Goal: Task Accomplishment & Management: Manage account settings

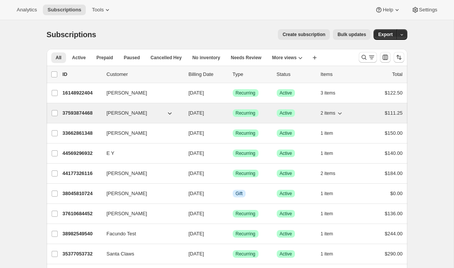
click at [76, 113] on p "37593874468" at bounding box center [82, 113] width 38 height 8
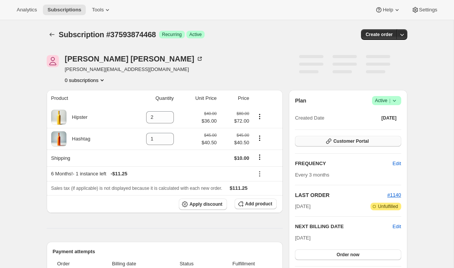
click at [327, 143] on icon "button" at bounding box center [329, 141] width 8 height 8
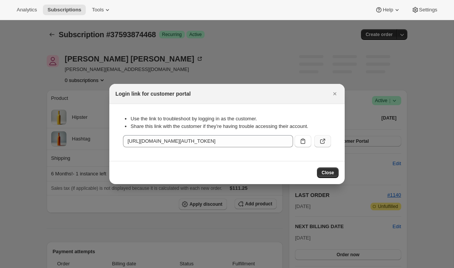
click at [324, 143] on icon ":rc5:" at bounding box center [323, 141] width 8 height 8
click at [334, 94] on icon "Close" at bounding box center [334, 93] width 3 height 3
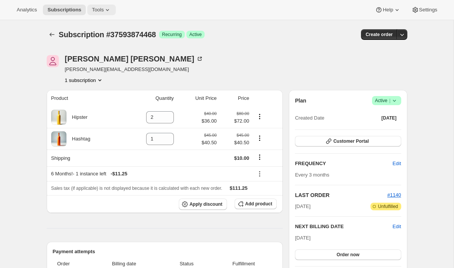
click at [102, 13] on button "Tools" at bounding box center [101, 10] width 28 height 11
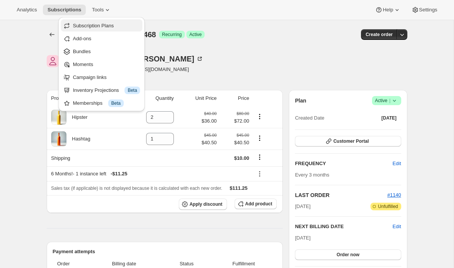
click at [119, 23] on span "Subscription Plans" at bounding box center [106, 26] width 67 height 8
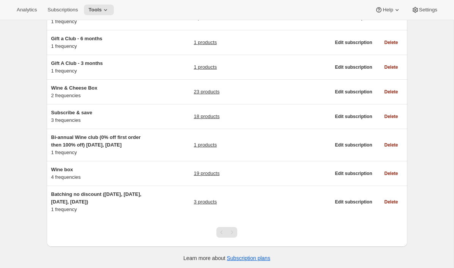
scroll to position [133, 0]
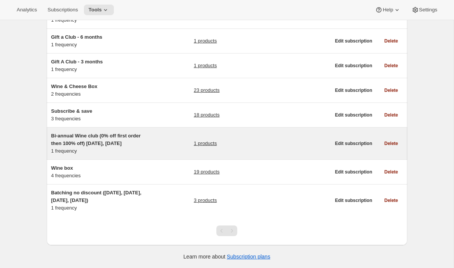
click at [107, 145] on span "Bi-annual Wine club (0% off first order then 100% off) [DATE], [DATE]" at bounding box center [95, 139] width 89 height 13
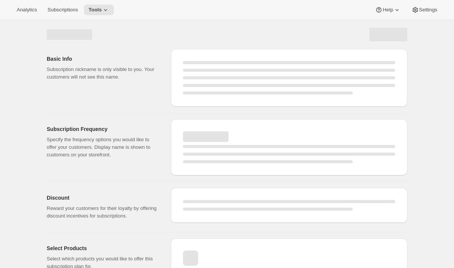
select select "WEEK"
select select "MONTH"
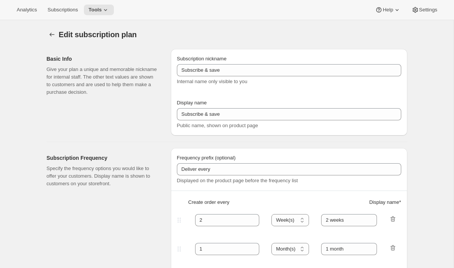
type input "Bi-annual Wine club (0% off first order then 100% off) [DATE], [DATE]"
type input "Wine Club"
type input "6"
select select "MONTH"
type input "6 months"
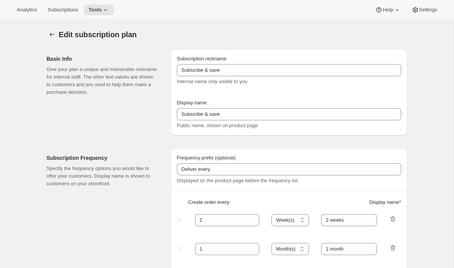
checkbox input "true"
select select "YEARDAY"
select select "25"
select select "7"
select select "10"
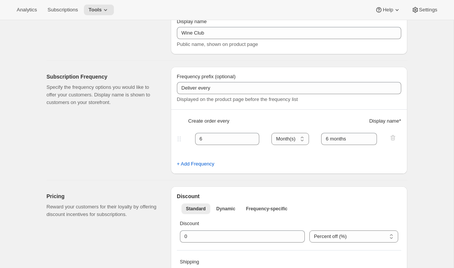
scroll to position [0, 0]
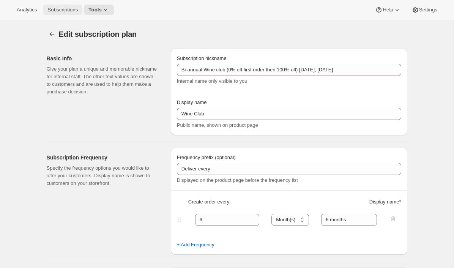
click at [66, 8] on span "Subscriptions" at bounding box center [62, 10] width 30 height 6
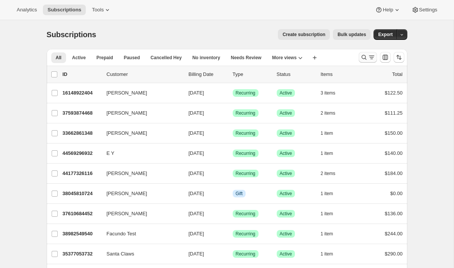
click at [363, 60] on icon "Search and filter results" at bounding box center [364, 57] width 8 height 8
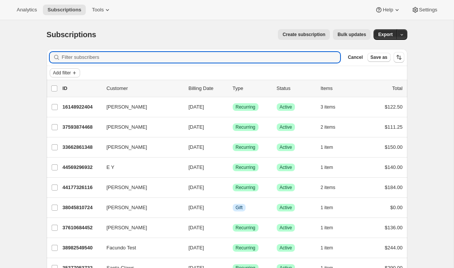
click at [76, 74] on icon "Add filter" at bounding box center [74, 73] width 6 height 6
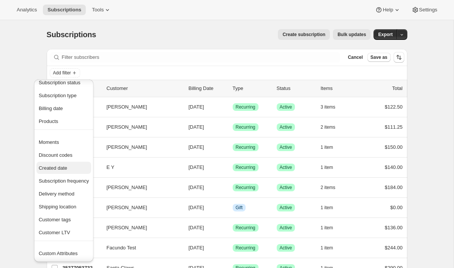
scroll to position [10, 0]
click at [53, 194] on span "Delivery method" at bounding box center [57, 193] width 36 height 6
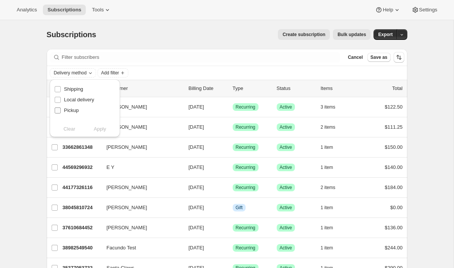
click at [71, 111] on span "Pickup" at bounding box center [71, 110] width 15 height 6
click at [61, 111] on input "Pickup" at bounding box center [58, 110] width 6 height 6
checkbox input "true"
click at [100, 132] on span "Apply" at bounding box center [100, 129] width 13 height 8
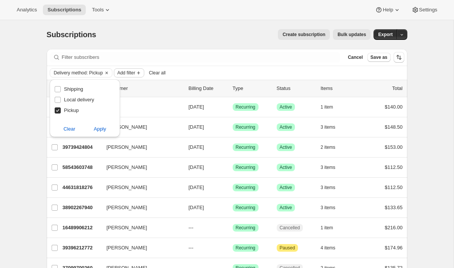
click at [135, 75] on span "Add filter" at bounding box center [126, 73] width 18 height 6
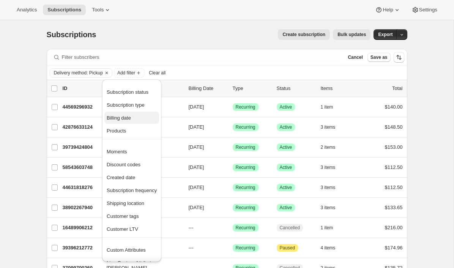
click at [126, 119] on span "Billing date" at bounding box center [119, 118] width 24 height 6
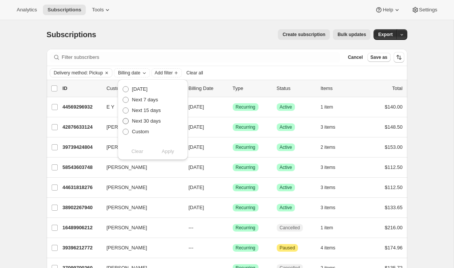
click at [136, 124] on span "Next 30 days" at bounding box center [146, 121] width 29 height 8
click at [123, 118] on input "Next 30 days" at bounding box center [122, 118] width 0 height 0
radio input "true"
click at [171, 155] on span "Apply" at bounding box center [168, 152] width 13 height 8
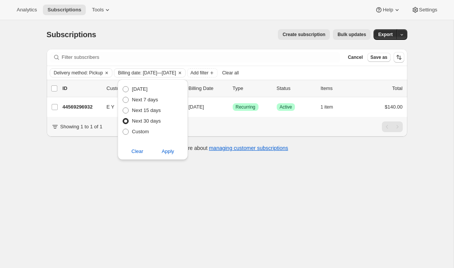
click at [350, 39] on button "Bulk updates" at bounding box center [352, 34] width 38 height 11
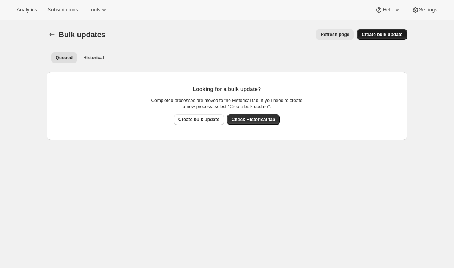
click at [371, 37] on span "Create bulk update" at bounding box center [381, 34] width 41 height 6
select select "13"
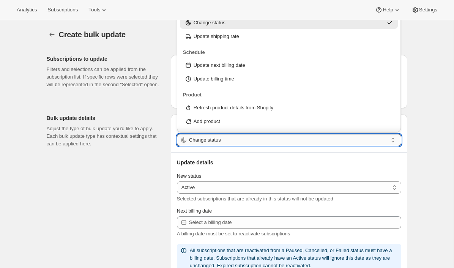
click at [233, 141] on input "Change status" at bounding box center [288, 140] width 198 height 12
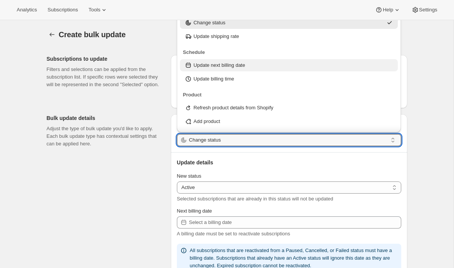
click at [230, 61] on div "Update next billing date" at bounding box center [289, 65] width 218 height 12
type input "Update next billing date"
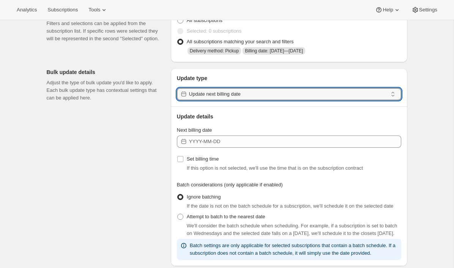
scroll to position [49, 0]
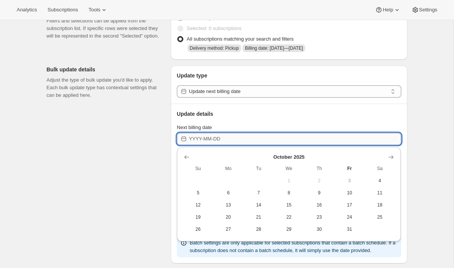
click at [221, 138] on input "Next billing date" at bounding box center [295, 139] width 212 height 12
click at [295, 210] on button "15" at bounding box center [288, 205] width 30 height 12
type input "[DATE]"
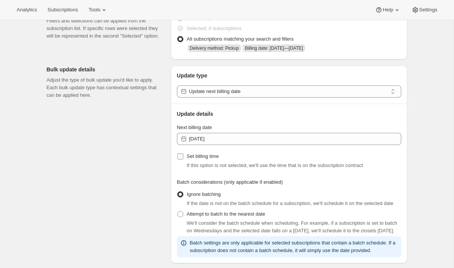
click at [196, 157] on span "Set billing time" at bounding box center [203, 156] width 32 height 6
click at [183, 157] on input "Set billing time" at bounding box center [180, 156] width 6 height 6
checkbox input "true"
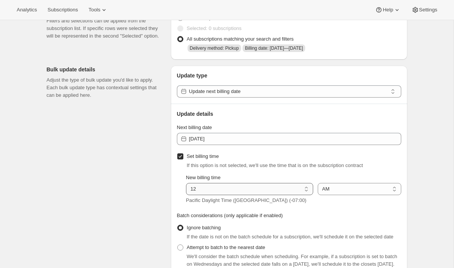
click at [212, 190] on select "01 02 03 04 05 06 07 08 09 10 11 12" at bounding box center [249, 189] width 127 height 12
select select "6"
click at [186, 183] on select "01 02 03 04 05 06 07 08 09 10 11 12" at bounding box center [249, 189] width 127 height 12
click at [420, 201] on div "Create bulk update. This page is ready Create bulk update Subscriptions to upda…" at bounding box center [226, 266] width 453 height 588
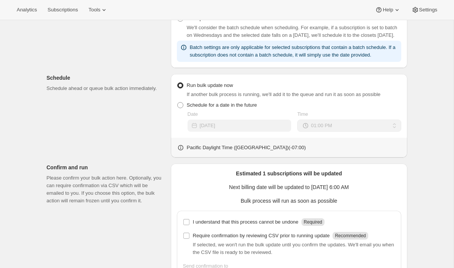
scroll to position [323, 0]
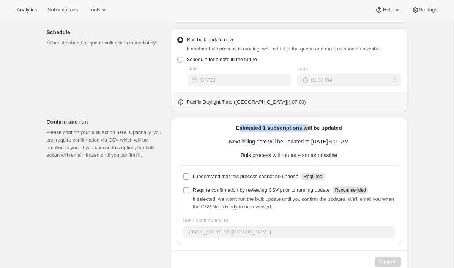
drag, startPoint x: 238, startPoint y: 150, endPoint x: 324, endPoint y: 148, distance: 85.7
click at [318, 132] on p "Estimated 1 subscriptions will be updated" at bounding box center [289, 128] width 224 height 8
click at [324, 132] on p "Estimated 1 subscriptions will be updated" at bounding box center [289, 128] width 224 height 8
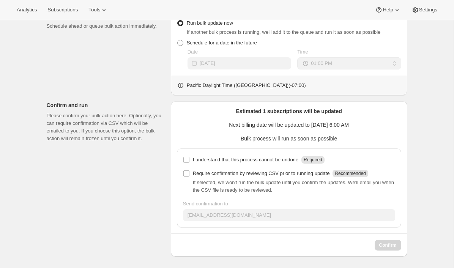
scroll to position [340, 0]
click at [185, 162] on input "I understand that this process cannot be undone Required" at bounding box center [186, 159] width 6 height 6
checkbox input "true"
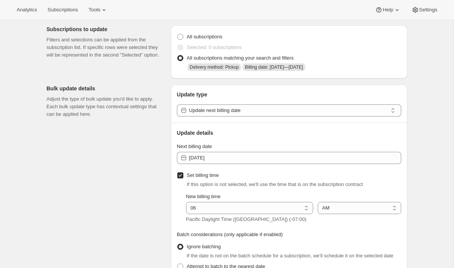
scroll to position [32, 0]
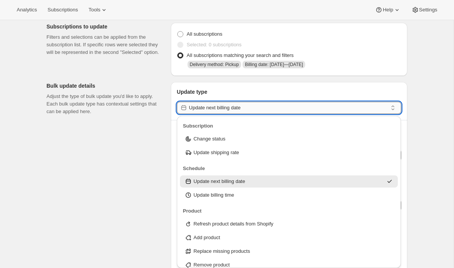
click at [253, 108] on input "Update next billing date" at bounding box center [288, 108] width 198 height 12
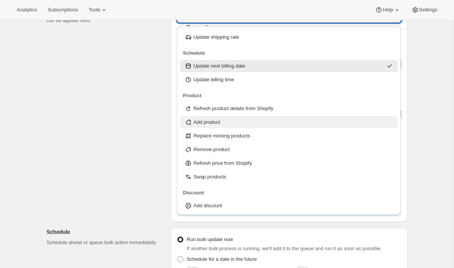
scroll to position [126, 0]
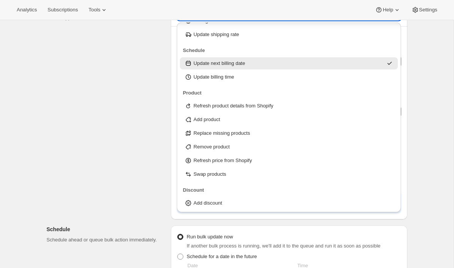
click at [149, 187] on div "Subscriptions to update Filters and selections can be applied from the subscrip…" at bounding box center [224, 196] width 366 height 547
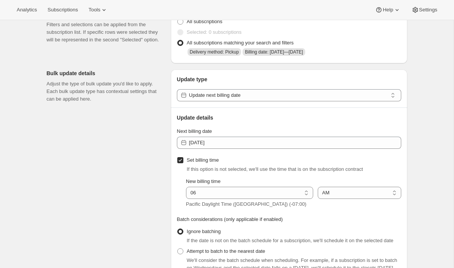
scroll to position [0, 0]
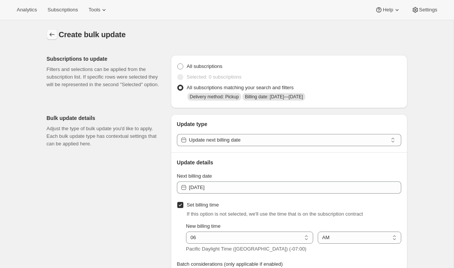
click at [49, 31] on icon "button" at bounding box center [52, 35] width 8 height 8
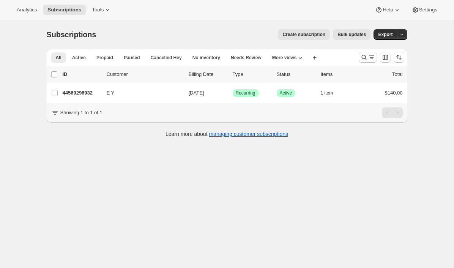
click at [369, 57] on icon "Search and filter results" at bounding box center [371, 57] width 8 height 8
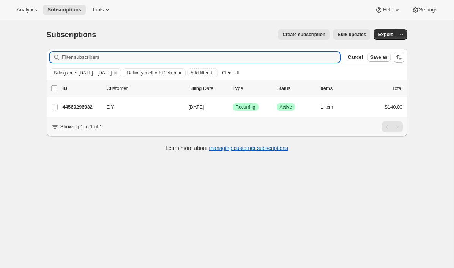
click at [118, 74] on icon "Clear" at bounding box center [115, 73] width 6 height 6
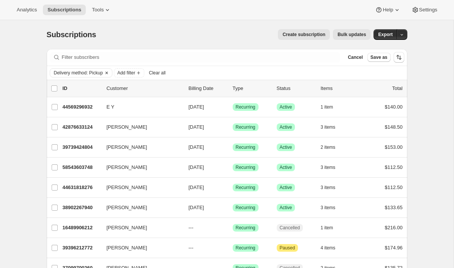
click at [108, 75] on icon "Clear" at bounding box center [107, 73] width 6 height 6
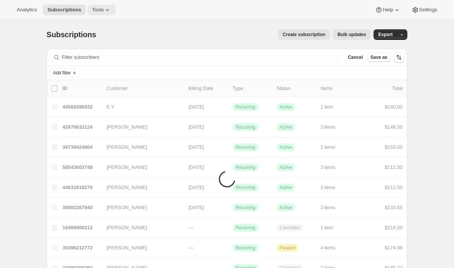
click at [107, 11] on icon at bounding box center [108, 10] width 8 height 8
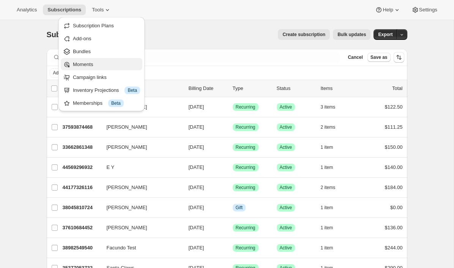
click at [95, 66] on span "Moments" at bounding box center [106, 65] width 67 height 8
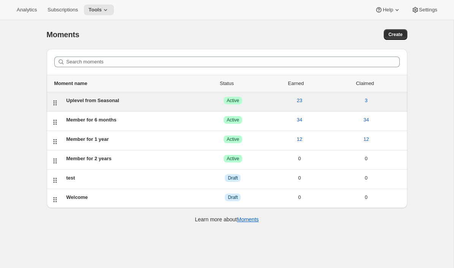
click at [103, 104] on div "Uplevel from Seasonal" at bounding box center [132, 101] width 133 height 8
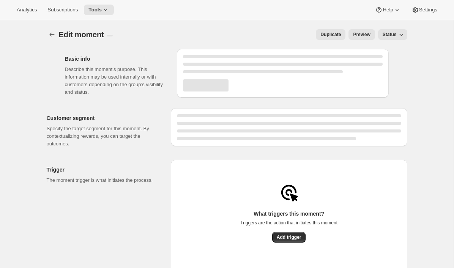
select select "subscribesTo"
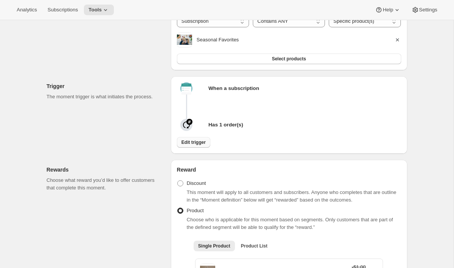
scroll to position [171, 0]
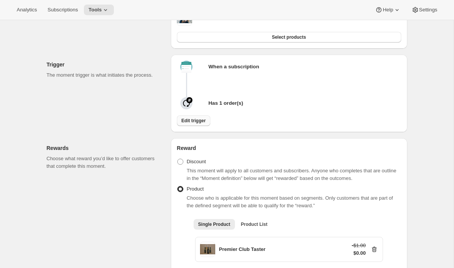
click at [193, 126] on button "Edit trigger" at bounding box center [193, 120] width 33 height 11
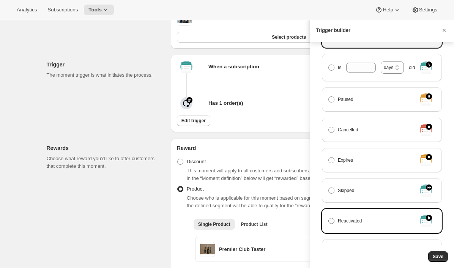
scroll to position [215, 0]
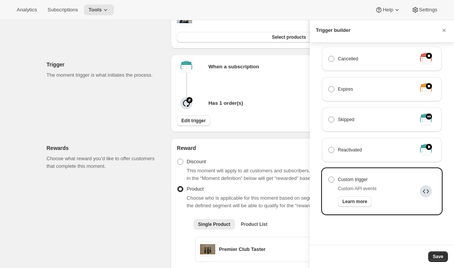
click at [369, 185] on div "Custom API events" at bounding box center [356, 189] width 39 height 8
click at [360, 180] on span "Custom trigger" at bounding box center [352, 180] width 30 height 8
click at [328, 177] on input "Custom trigger" at bounding box center [328, 176] width 0 height 0
radio input "true"
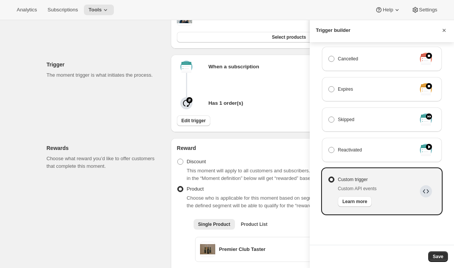
click at [444, 31] on icon "Cancel" at bounding box center [444, 31] width 8 height 8
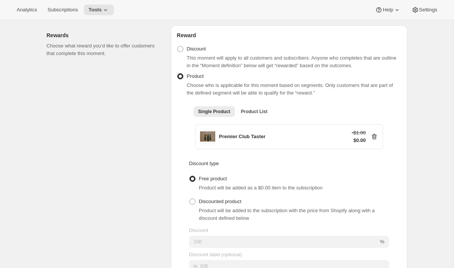
scroll to position [286, 0]
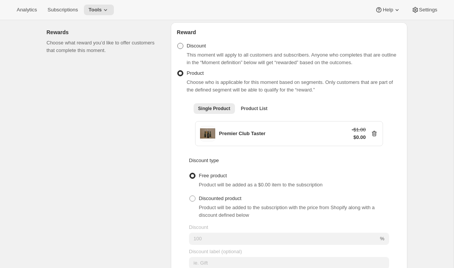
click at [187, 48] on span "Discount" at bounding box center [196, 46] width 19 height 6
click at [177, 43] on input "Discount" at bounding box center [177, 43] width 0 height 0
radio input "true"
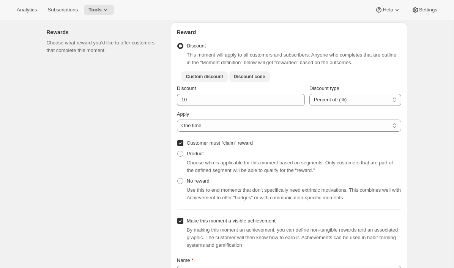
click at [240, 80] on span "Discount code" at bounding box center [249, 77] width 31 height 6
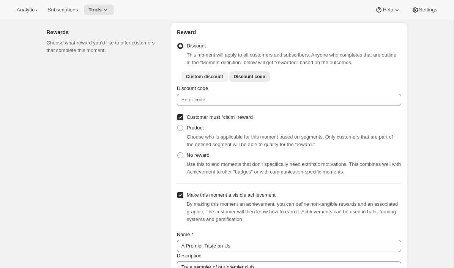
click at [214, 78] on span "Custom discount" at bounding box center [204, 77] width 37 height 6
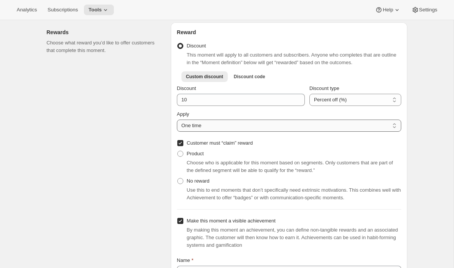
click at [222, 131] on select "One time Specify instances... Indefinetely" at bounding box center [289, 125] width 224 height 12
click at [177, 122] on select "One time Specify instances... Indefinetely" at bounding box center [289, 125] width 224 height 12
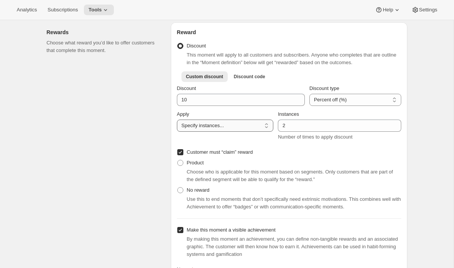
click at [224, 126] on select "One time Specify instances... Indefinetely" at bounding box center [225, 125] width 96 height 12
click at [177, 122] on select "One time Specify instances... Indefinetely" at bounding box center [225, 125] width 96 height 12
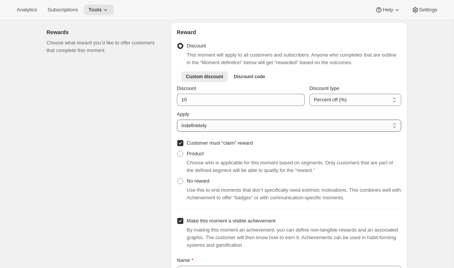
click at [212, 129] on select "One time Specify instances... Indefinetely" at bounding box center [289, 125] width 224 height 12
select select "ONE_TIME"
click at [177, 122] on select "One time Specify instances... Indefinetely" at bounding box center [289, 125] width 224 height 12
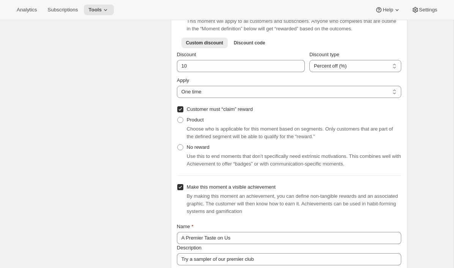
scroll to position [321, 0]
click at [202, 123] on span "Product" at bounding box center [195, 119] width 17 height 8
click at [177, 116] on input "Product" at bounding box center [177, 116] width 0 height 0
radio input "true"
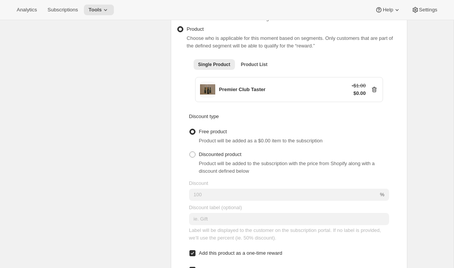
scroll to position [331, 0]
click at [250, 63] on button "Product List" at bounding box center [254, 63] width 36 height 11
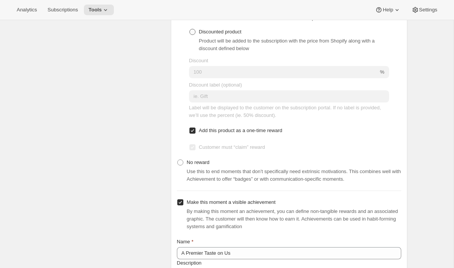
scroll to position [463, 0]
click at [198, 164] on span "No reward" at bounding box center [198, 162] width 23 height 6
click at [177, 159] on input "No reward" at bounding box center [177, 159] width 0 height 0
radio input "true"
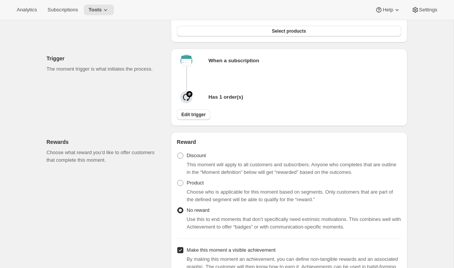
scroll to position [0, 0]
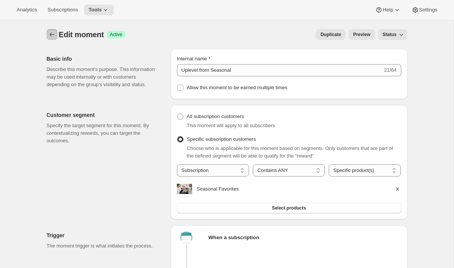
click at [52, 34] on icon "Create moment" at bounding box center [52, 35] width 8 height 8
radio input "true"
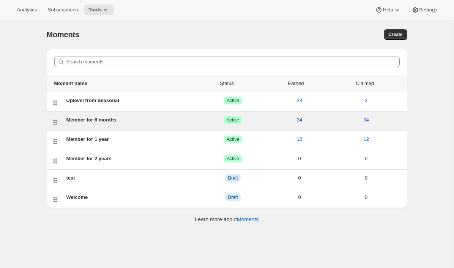
click at [298, 121] on span "34" at bounding box center [299, 120] width 5 height 8
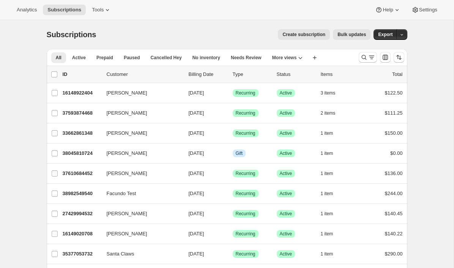
click at [138, 38] on div "Create subscription Bulk updates" at bounding box center [237, 34] width 265 height 11
click at [401, 36] on icon "button" at bounding box center [401, 34] width 5 height 5
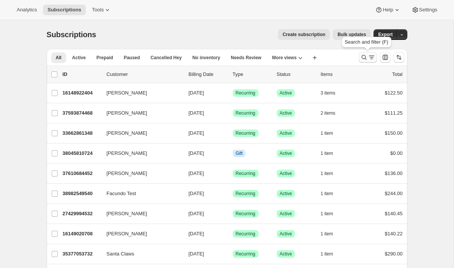
click at [364, 58] on icon "Search and filter results" at bounding box center [364, 57] width 8 height 8
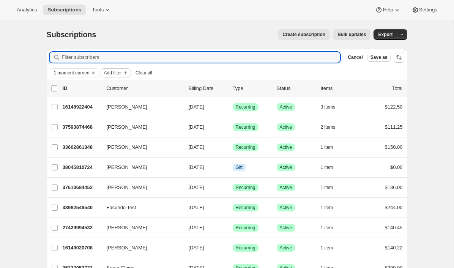
click at [119, 71] on span "Add filter" at bounding box center [113, 73] width 18 height 6
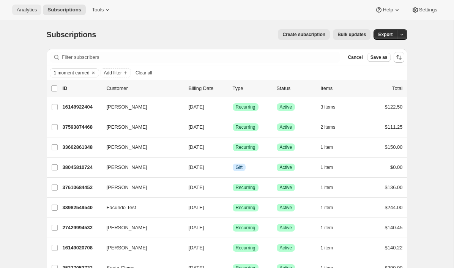
click at [32, 13] on span "Analytics" at bounding box center [27, 10] width 20 height 6
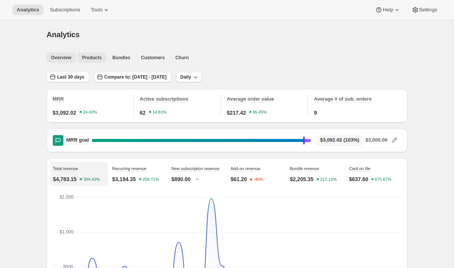
click at [89, 55] on span "Products" at bounding box center [92, 58] width 20 height 6
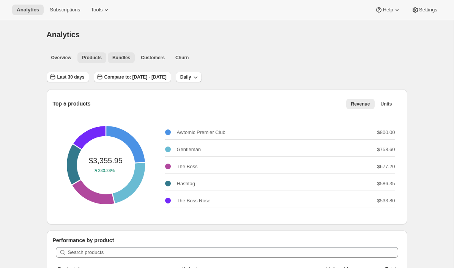
click at [121, 58] on span "Bundles" at bounding box center [121, 58] width 18 height 6
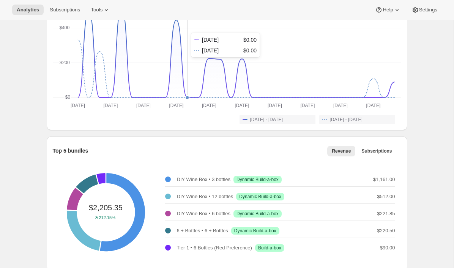
scroll to position [211, 0]
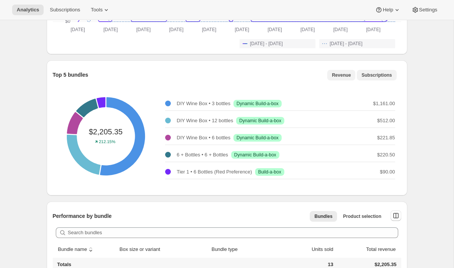
click at [366, 73] on span "Subscriptions" at bounding box center [376, 75] width 30 height 6
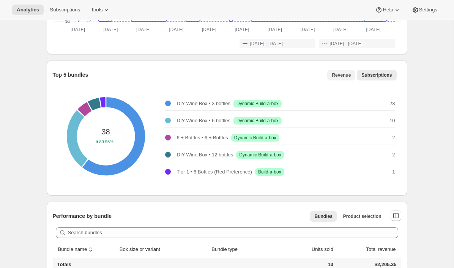
click at [345, 73] on span "Revenue" at bounding box center [340, 75] width 19 height 6
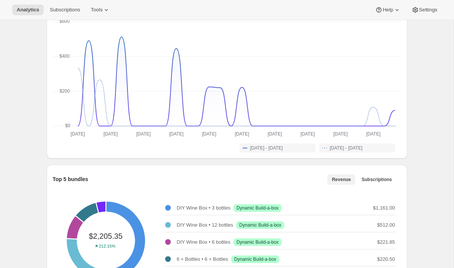
scroll to position [0, 0]
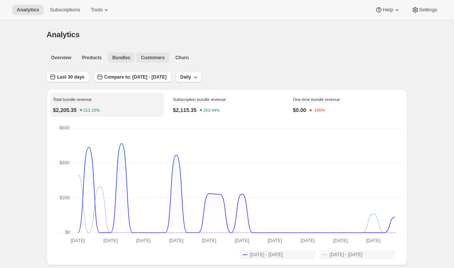
click at [154, 57] on span "Customers" at bounding box center [153, 58] width 24 height 6
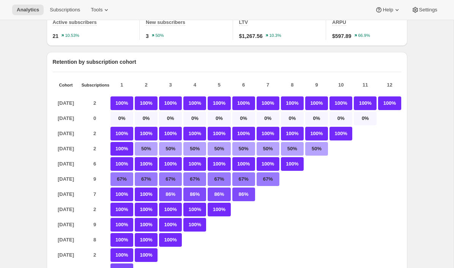
scroll to position [33, 0]
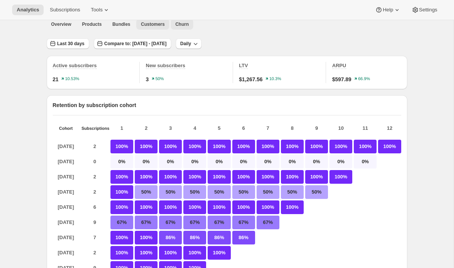
click at [181, 29] on button "Churn" at bounding box center [182, 24] width 22 height 11
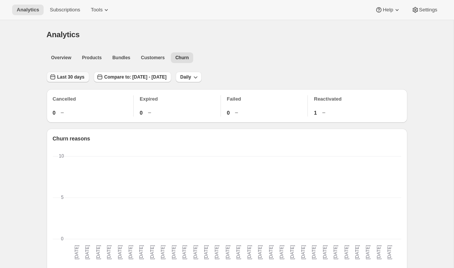
click at [66, 81] on button "Last 30 days" at bounding box center [68, 77] width 42 height 11
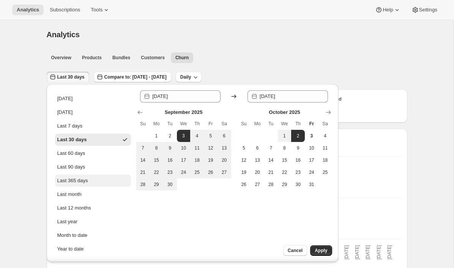
click at [63, 176] on button "Last 365 days" at bounding box center [93, 180] width 76 height 12
type input "2024-10-03"
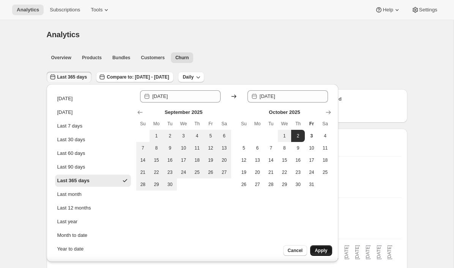
click at [326, 253] on button "Apply" at bounding box center [321, 250] width 22 height 11
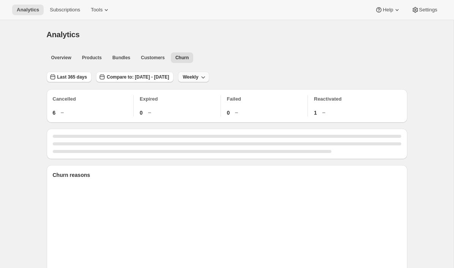
click at [198, 76] on span "Weekly" at bounding box center [190, 77] width 16 height 6
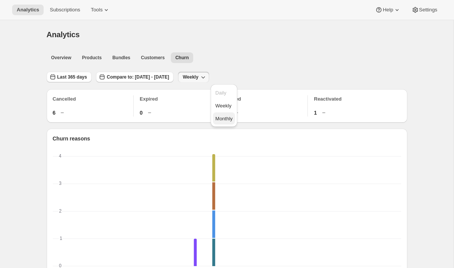
click at [220, 118] on span "Monthly" at bounding box center [223, 119] width 17 height 6
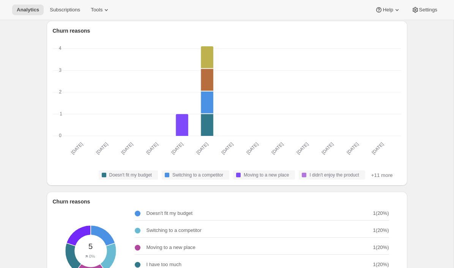
scroll to position [109, 0]
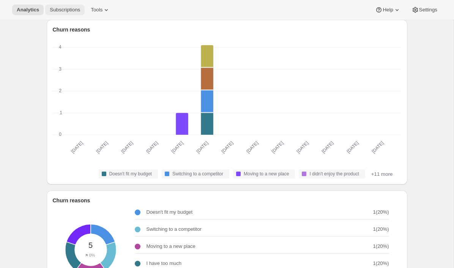
click at [73, 10] on span "Subscriptions" at bounding box center [65, 10] width 30 height 6
